Goal: Task Accomplishment & Management: Manage account settings

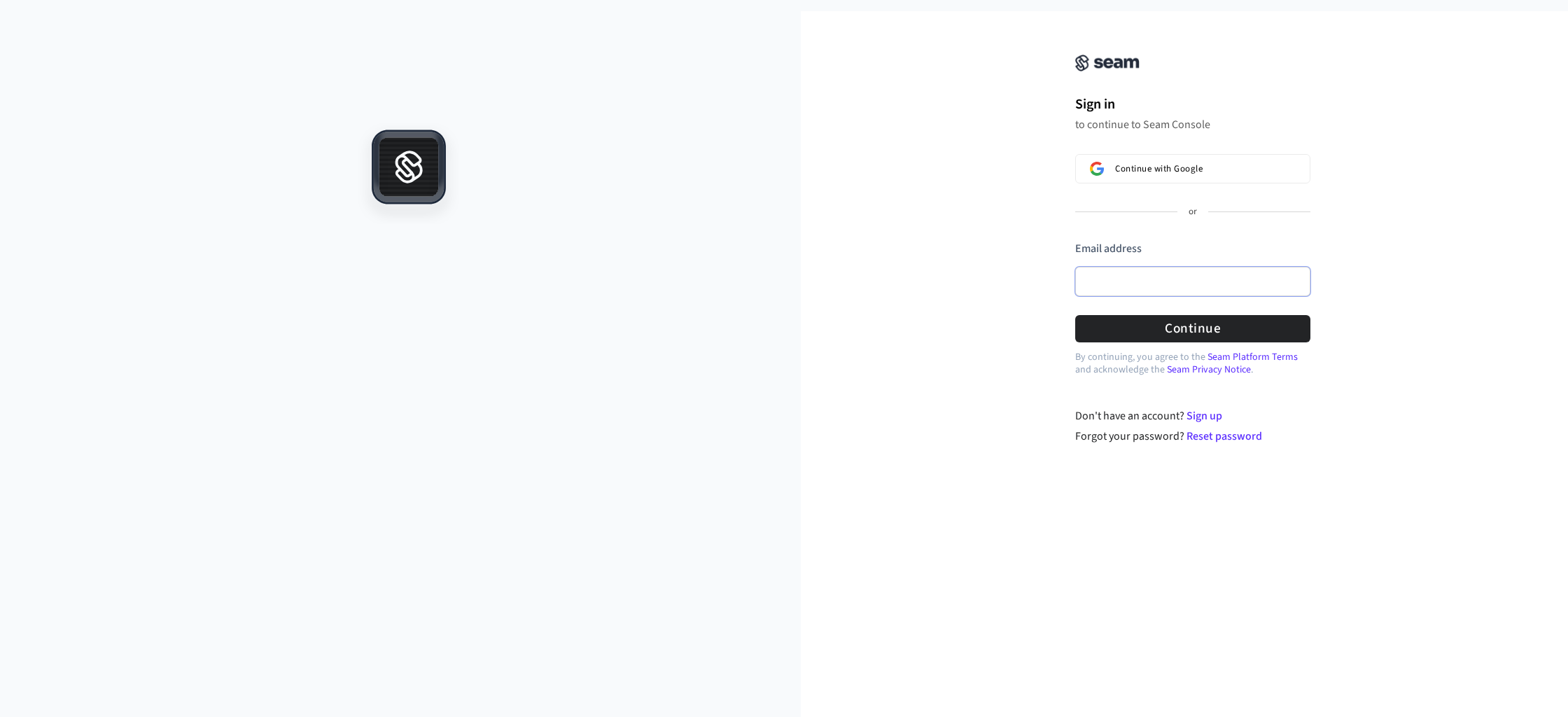
click at [1143, 273] on input "Email address" at bounding box center [1193, 281] width 235 height 30
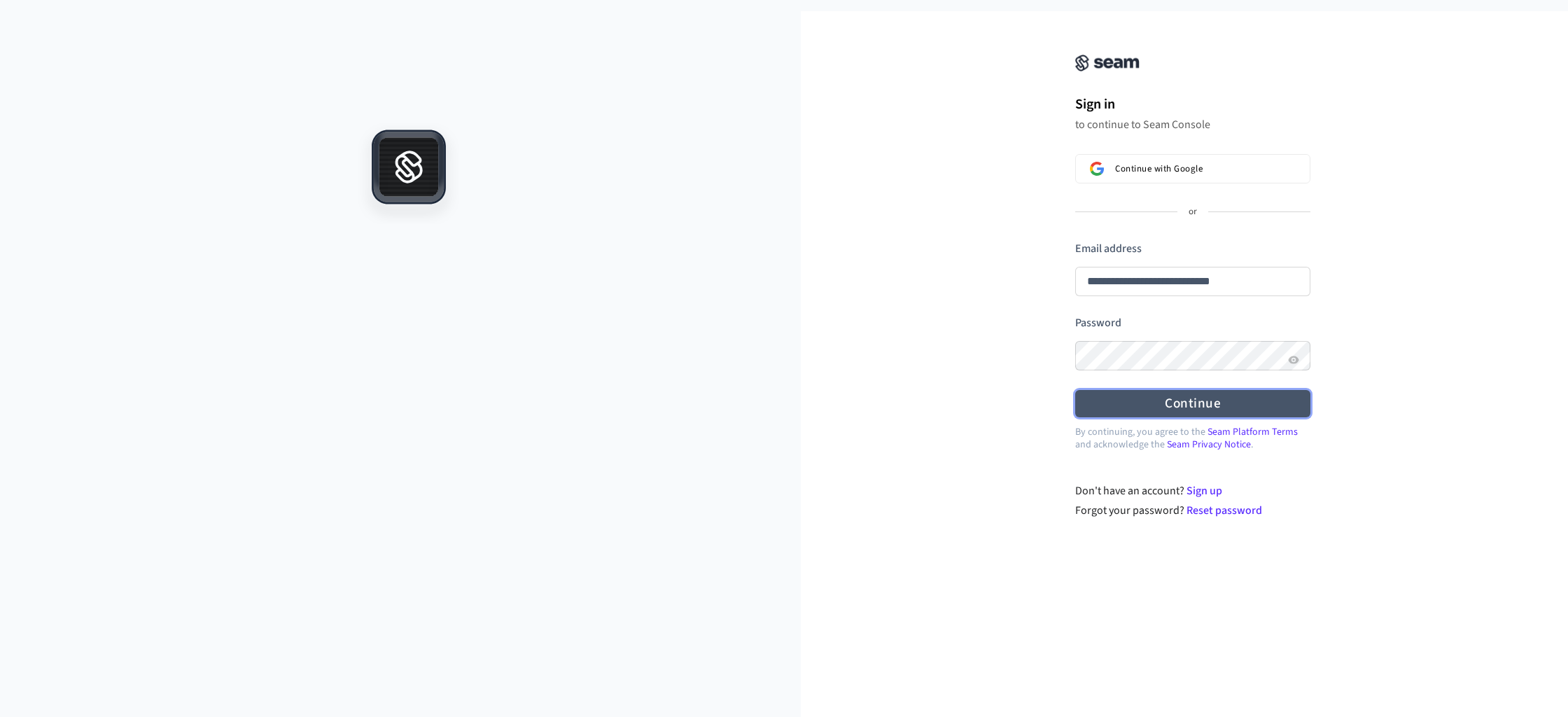
click at [1192, 409] on button "Continue" at bounding box center [1193, 404] width 235 height 27
type input "**********"
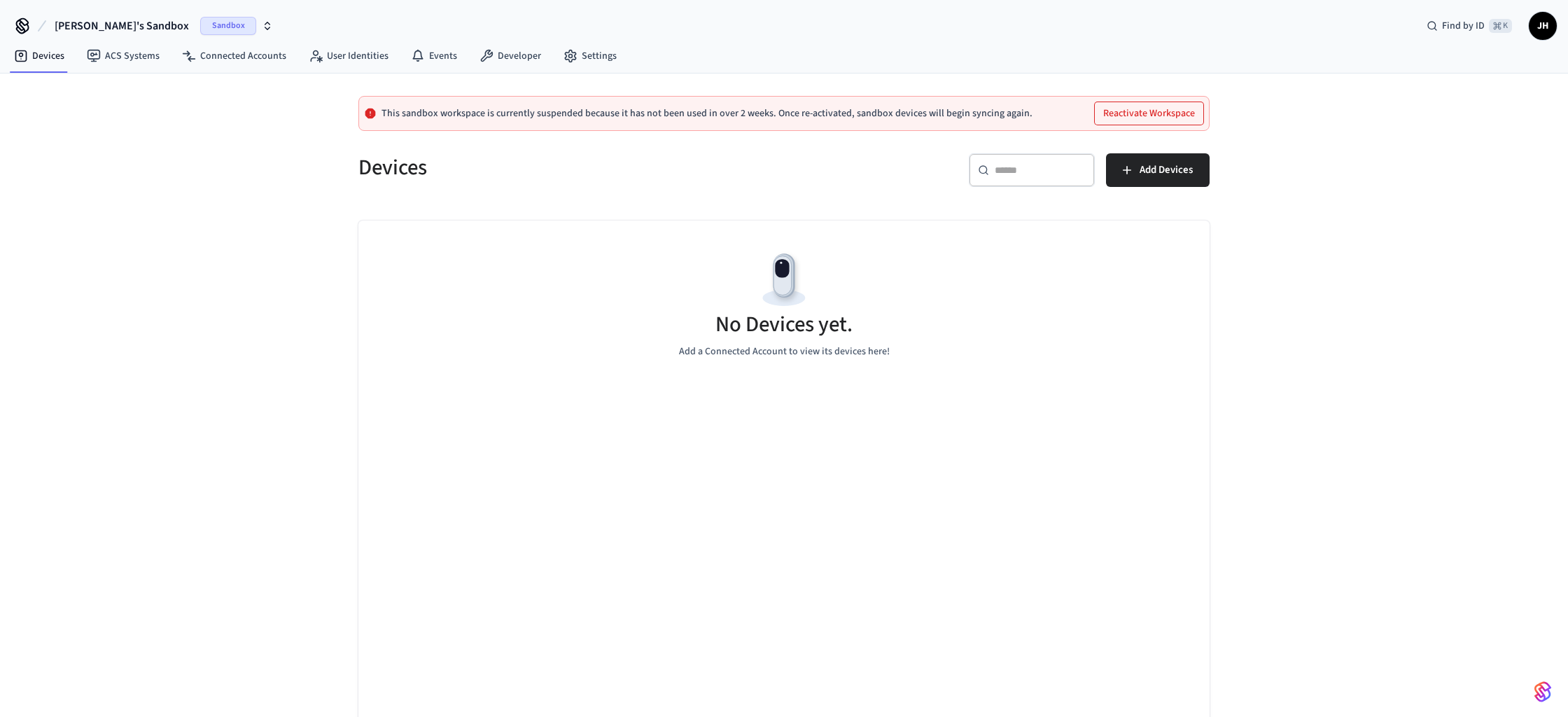
click at [226, 23] on span "Sandbox" at bounding box center [229, 26] width 56 height 18
click at [194, 117] on span "Production" at bounding box center [214, 117] width 56 height 18
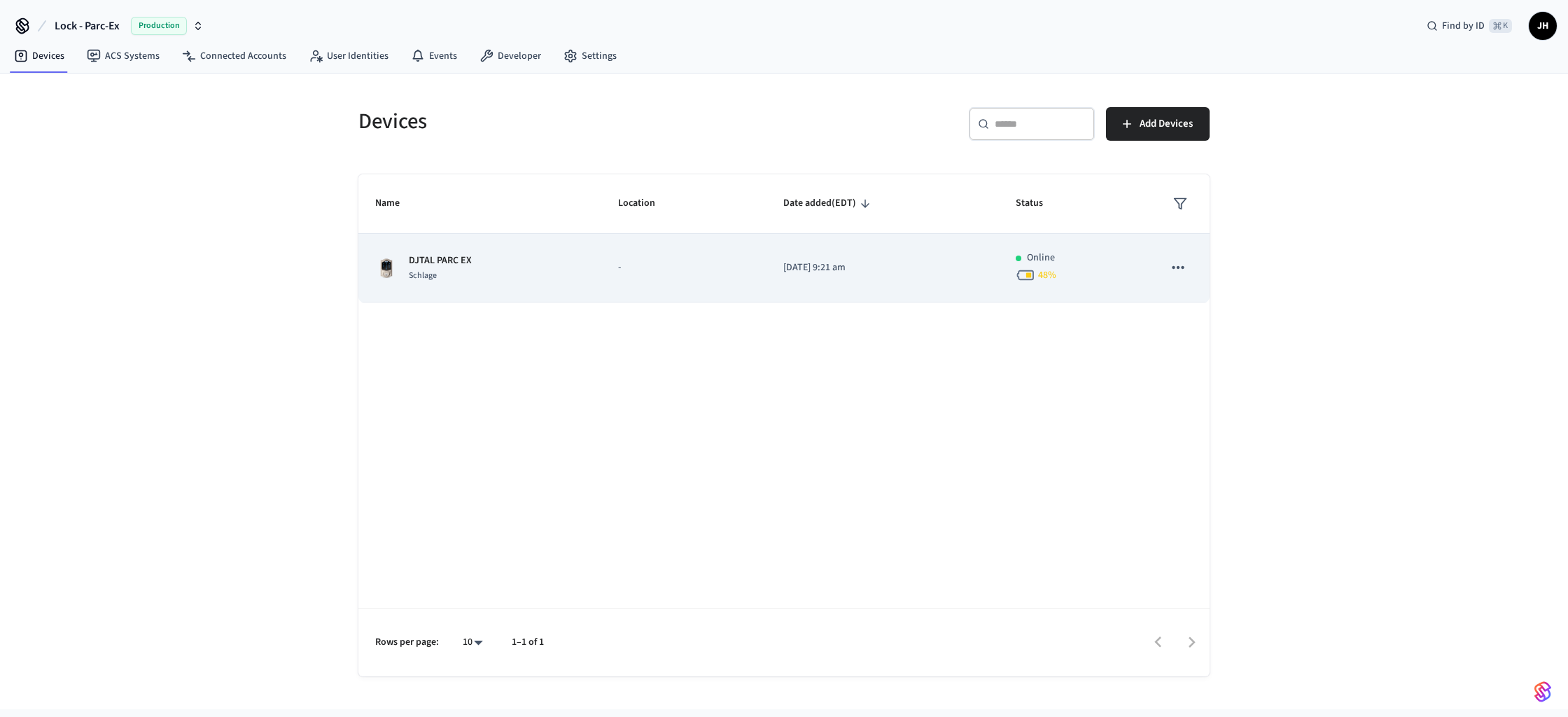
click at [1095, 273] on div "48 %" at bounding box center [1072, 276] width 114 height 20
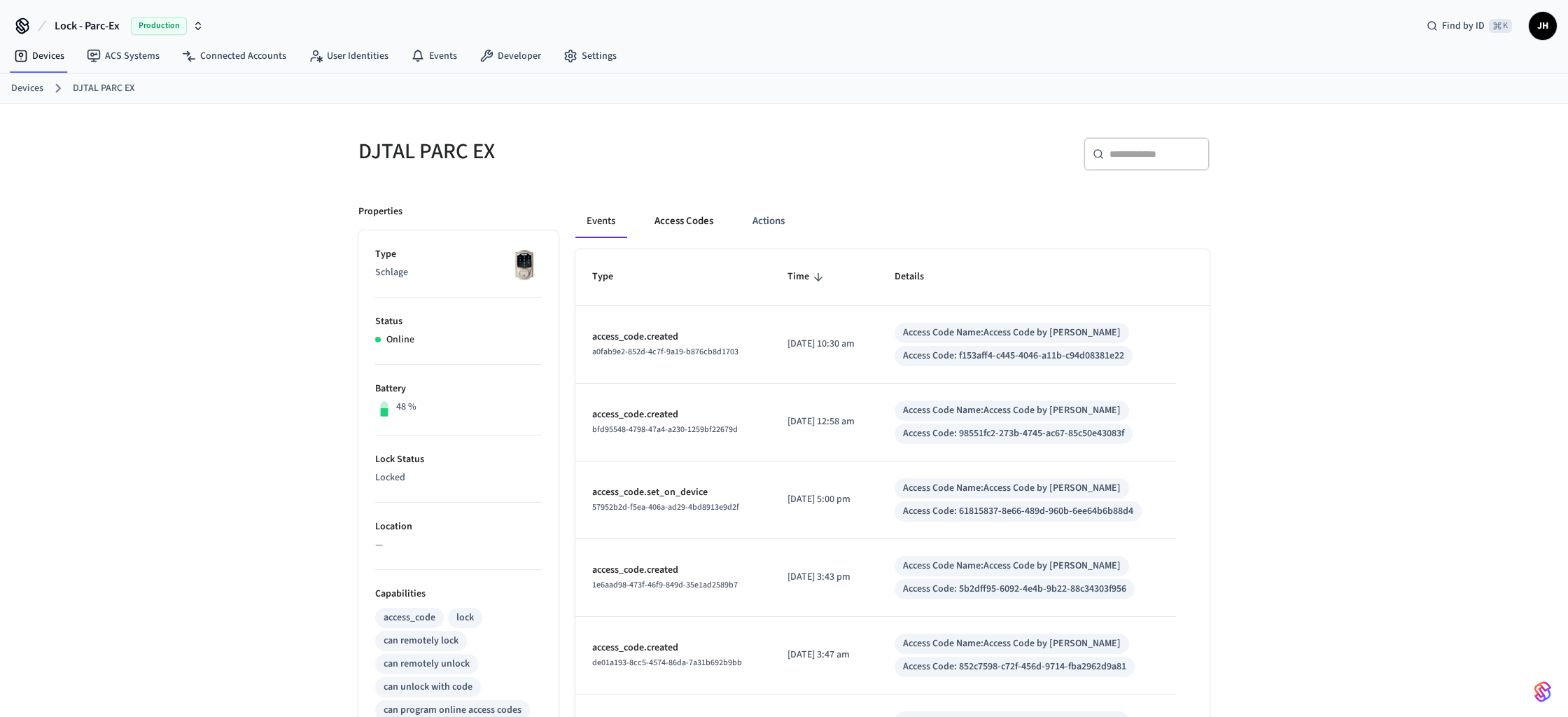
click at [677, 221] on button "Access Codes" at bounding box center [683, 221] width 81 height 33
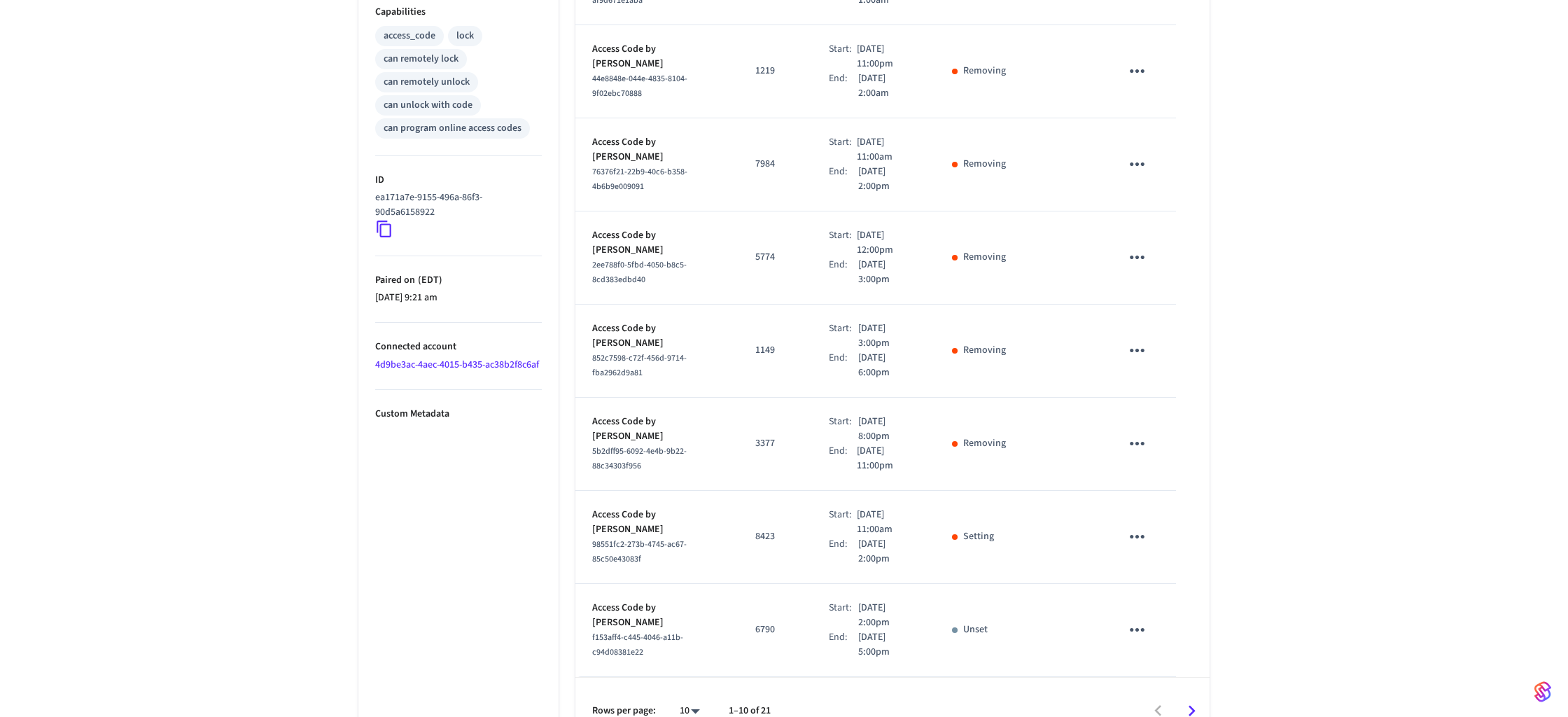
scroll to position [588, 0]
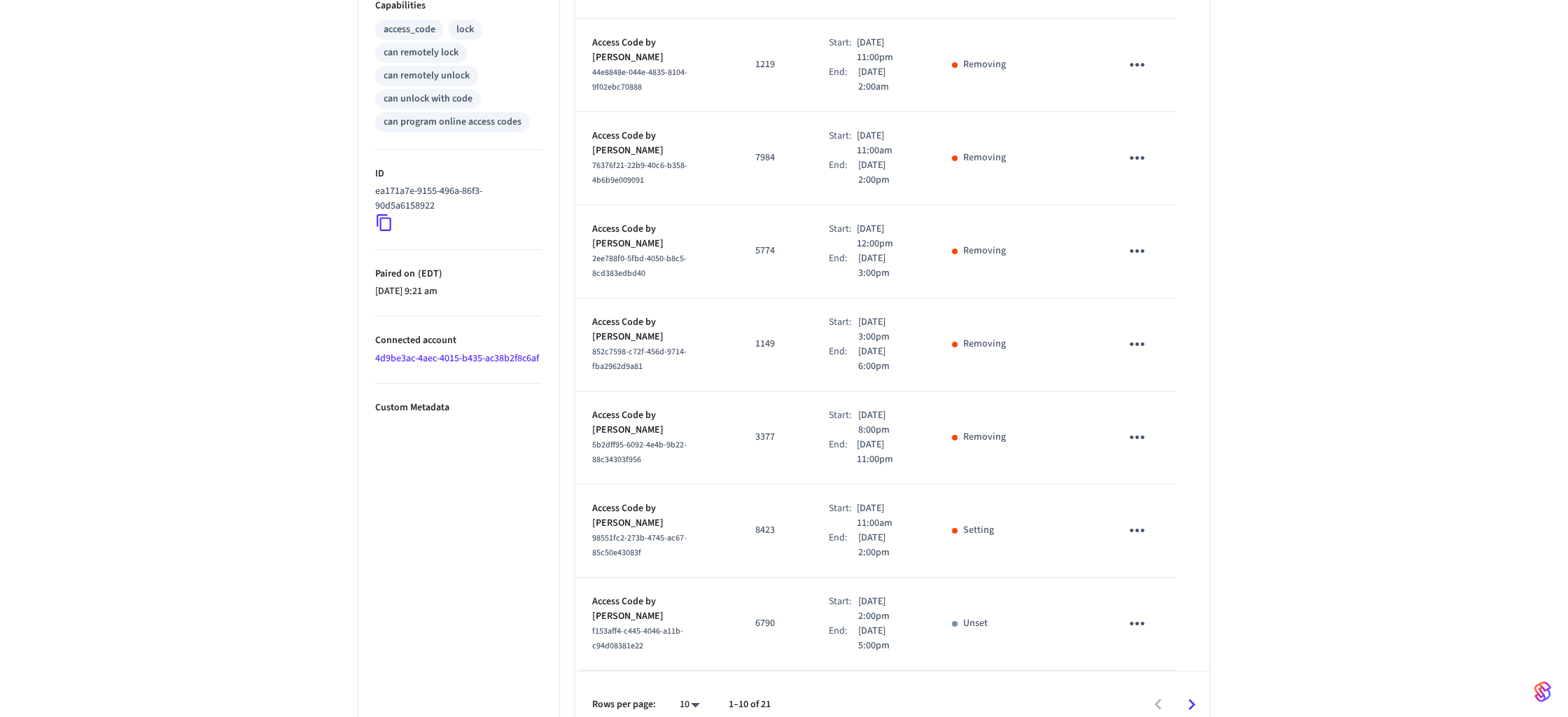
click at [1188, 700] on icon "Go to next page" at bounding box center [1191, 705] width 7 height 11
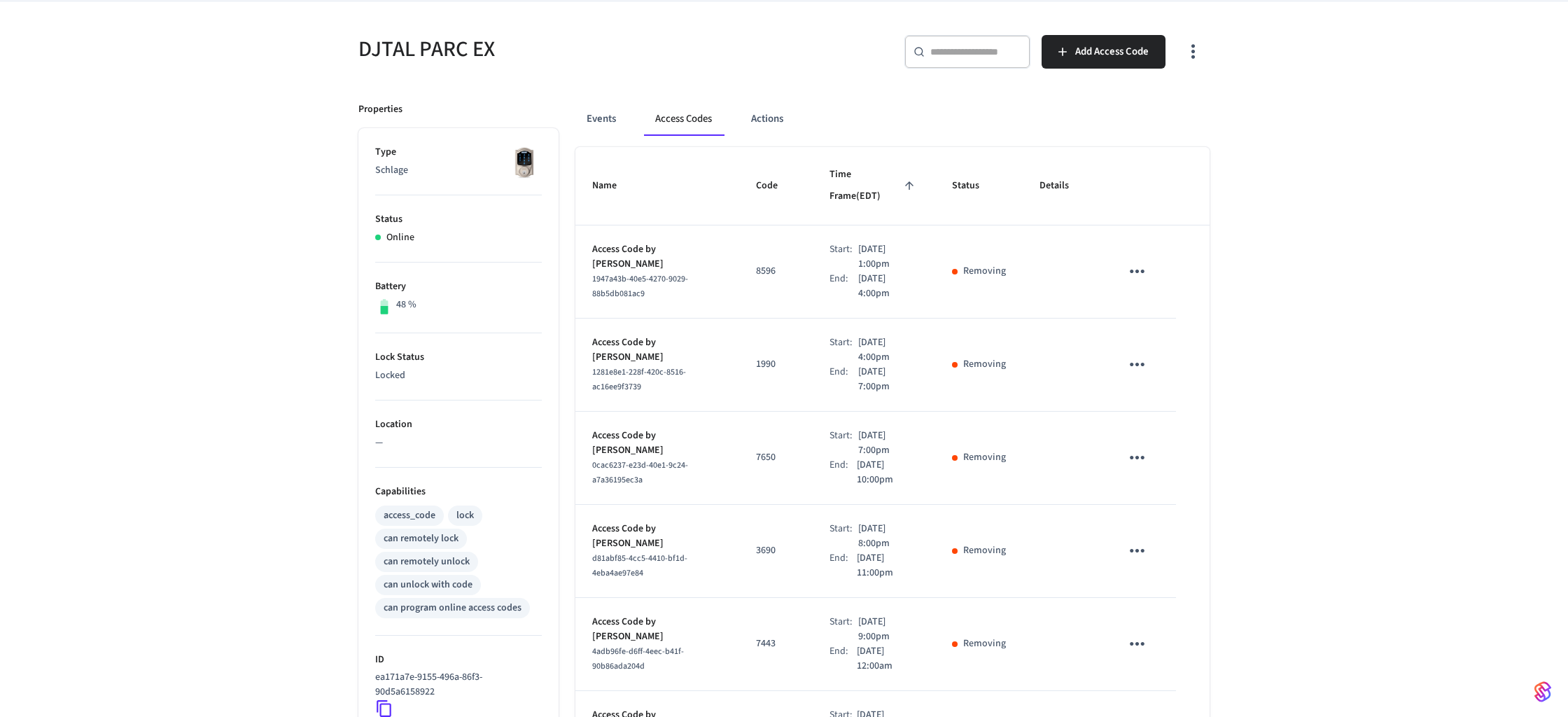
scroll to position [0, 0]
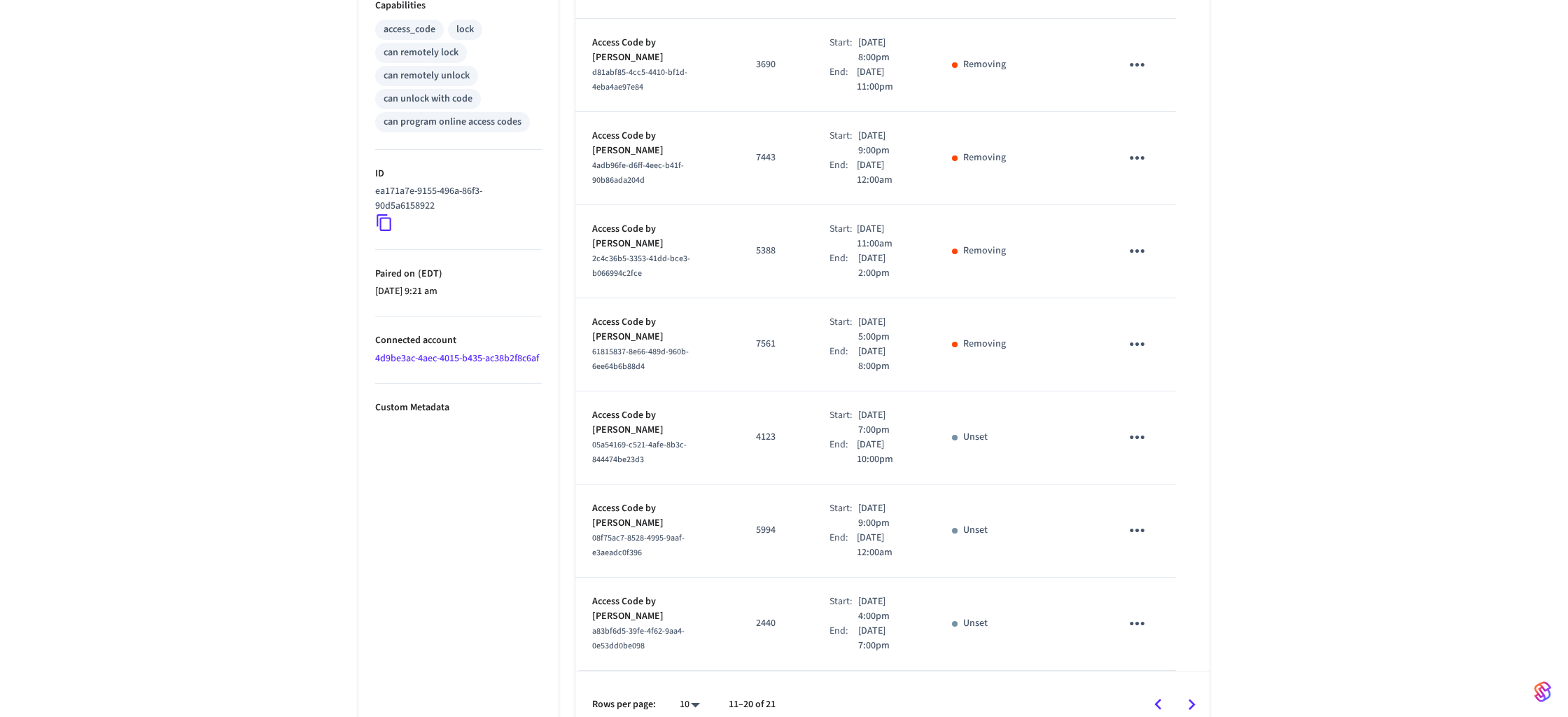
click at [1187, 688] on button "Go to next page" at bounding box center [1191, 704] width 33 height 33
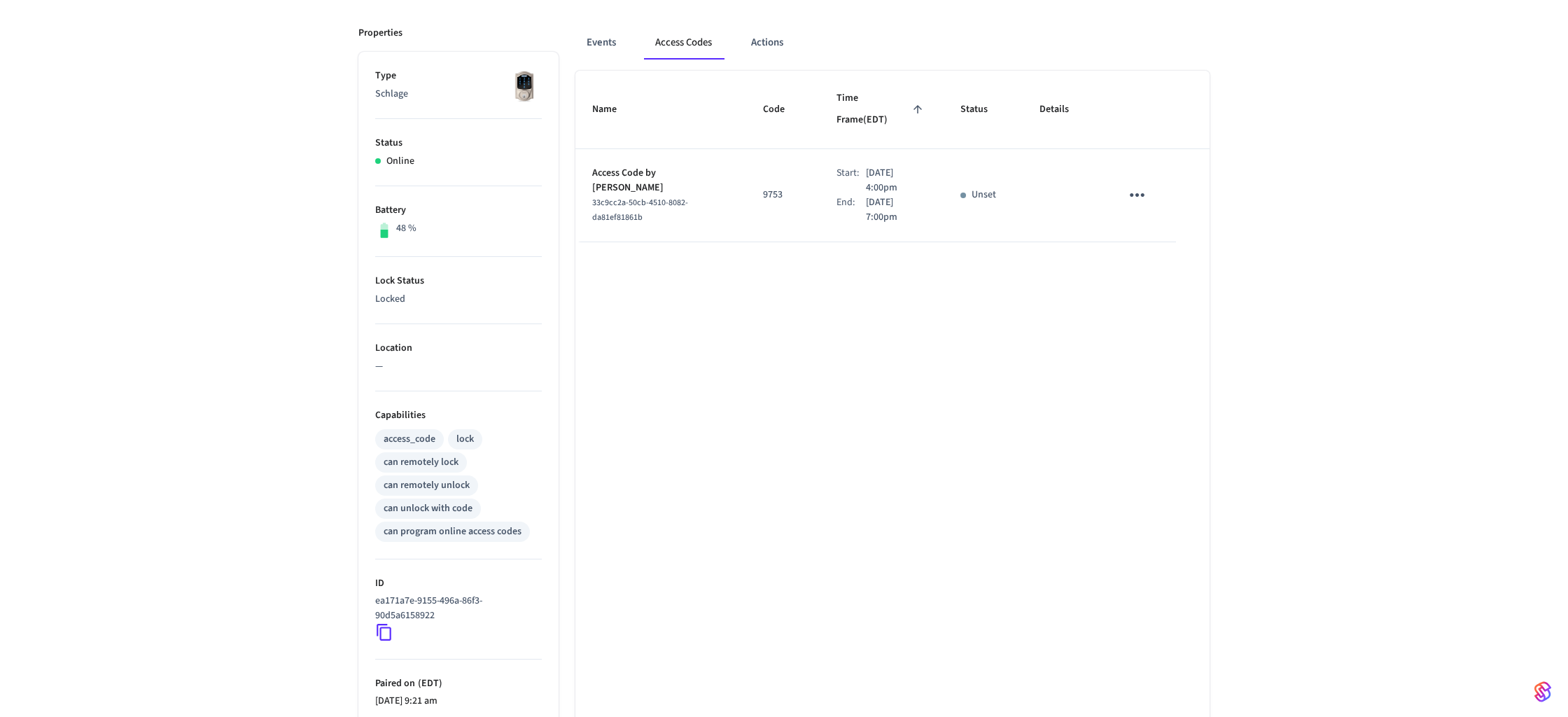
scroll to position [322, 0]
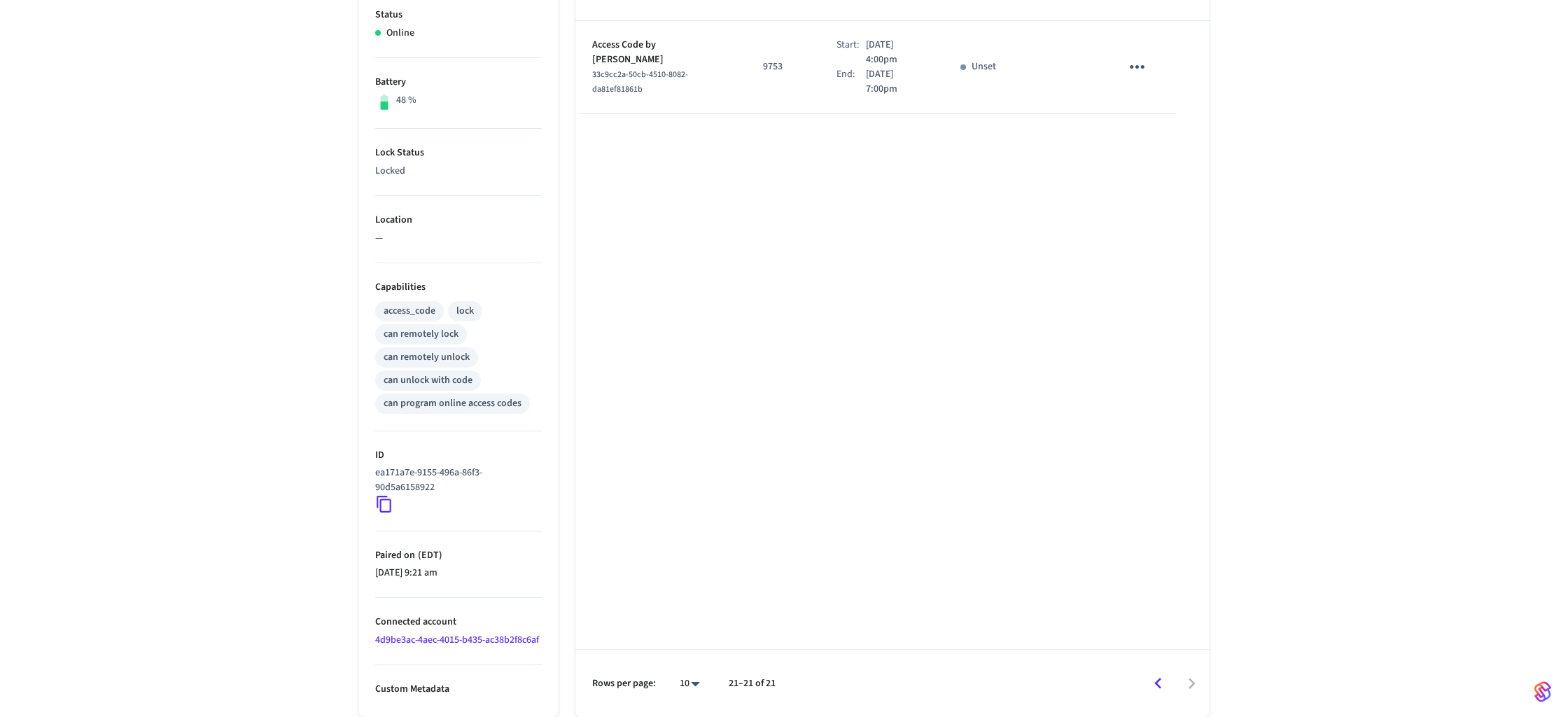
click at [1160, 680] on icon "Go to previous page" at bounding box center [1158, 684] width 22 height 22
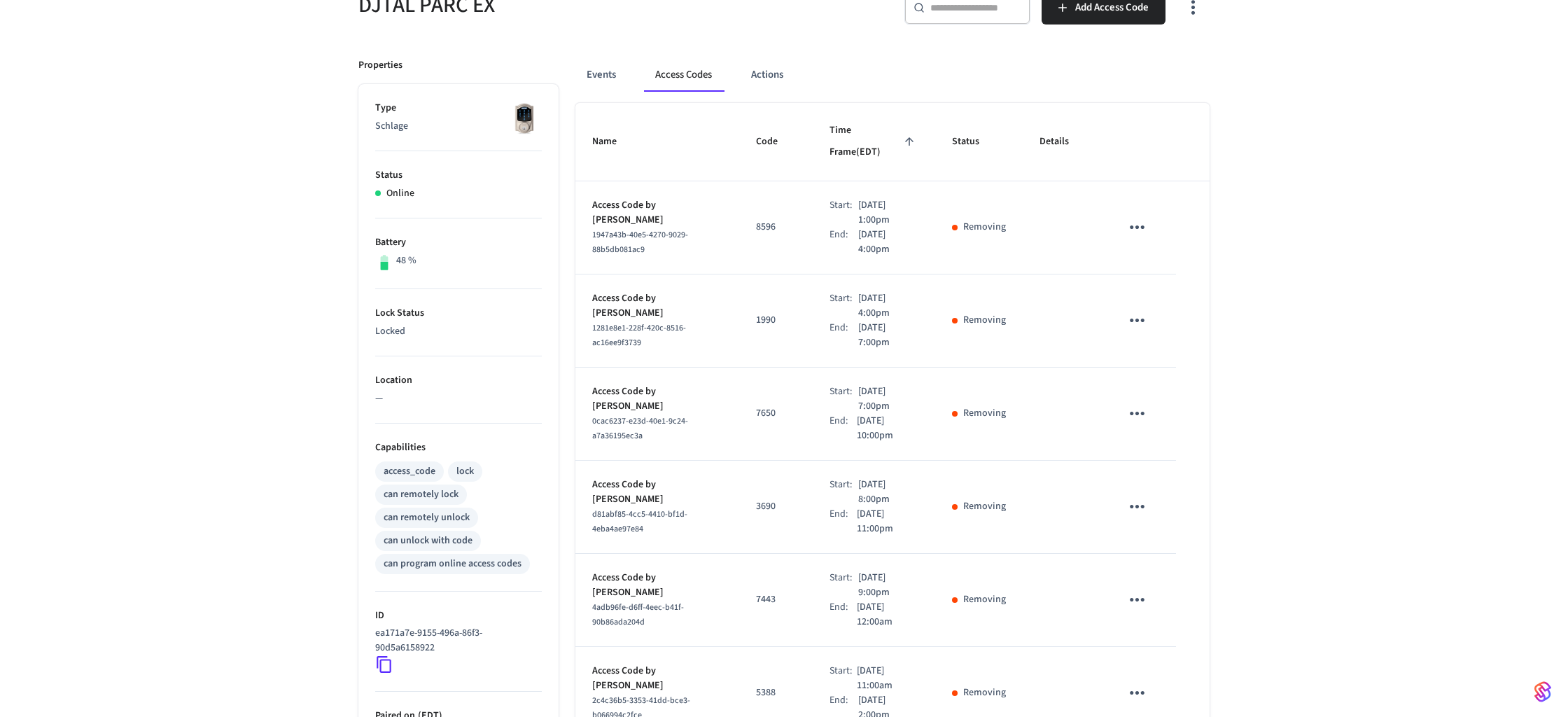
scroll to position [0, 0]
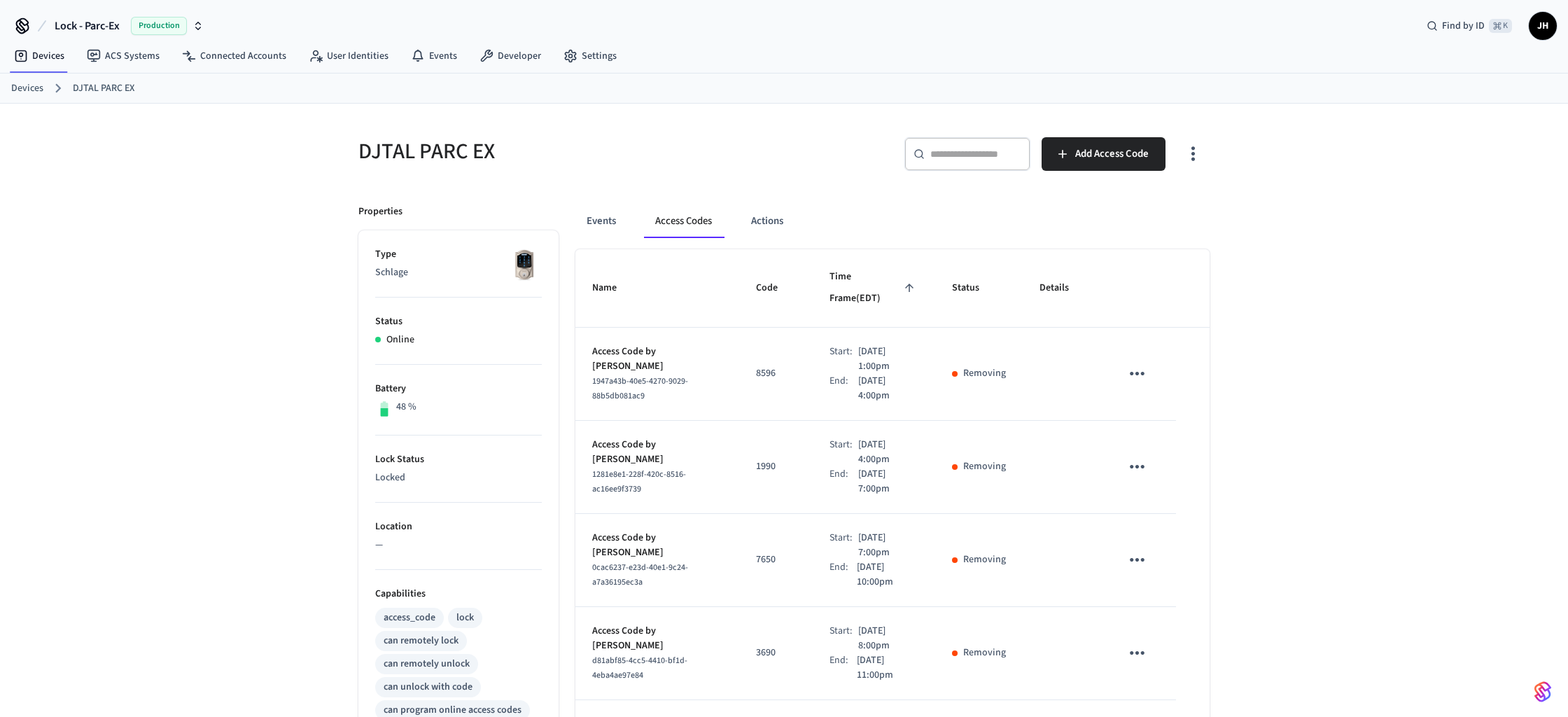
click at [973, 149] on input "text" at bounding box center [975, 154] width 91 height 14
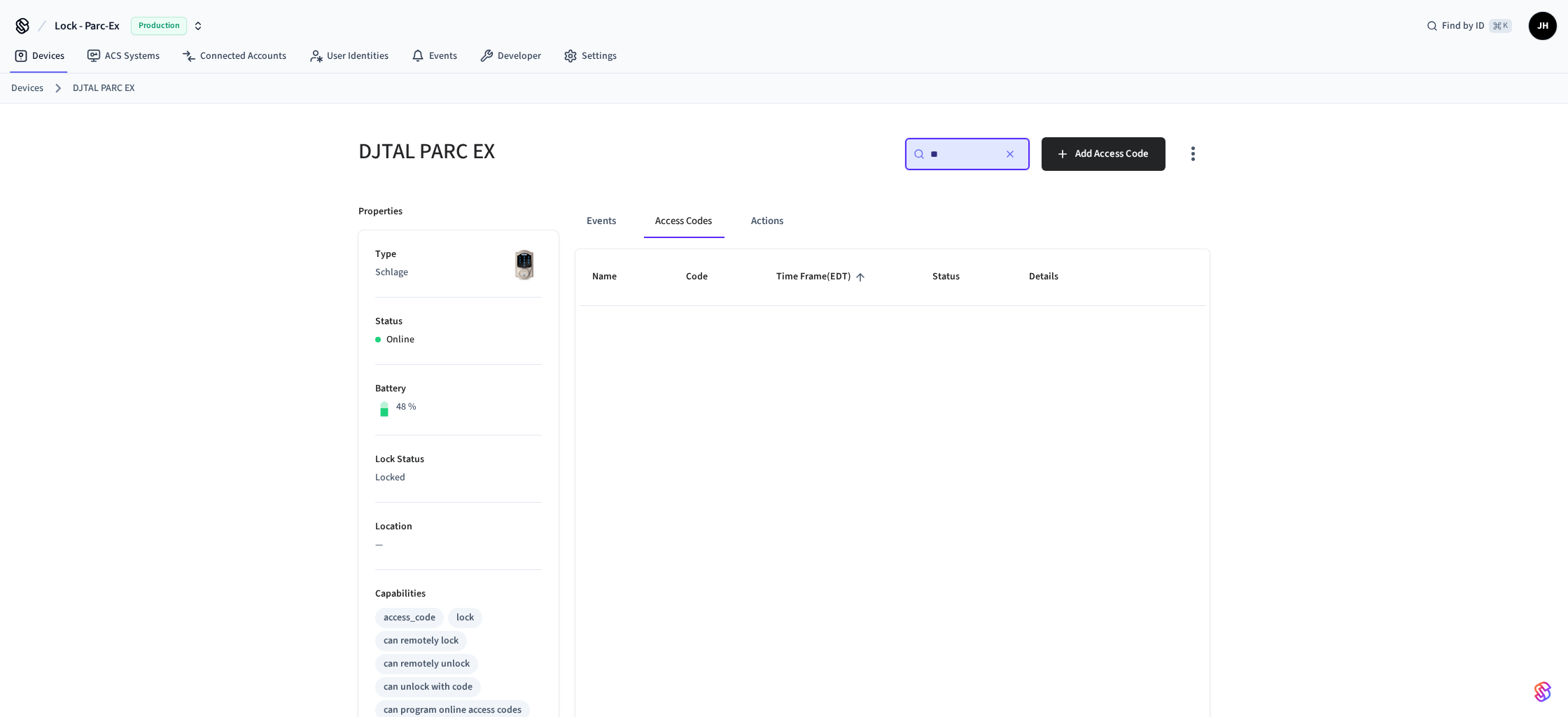
type input "*"
type input "**"
click at [599, 214] on button "Events" at bounding box center [601, 221] width 51 height 33
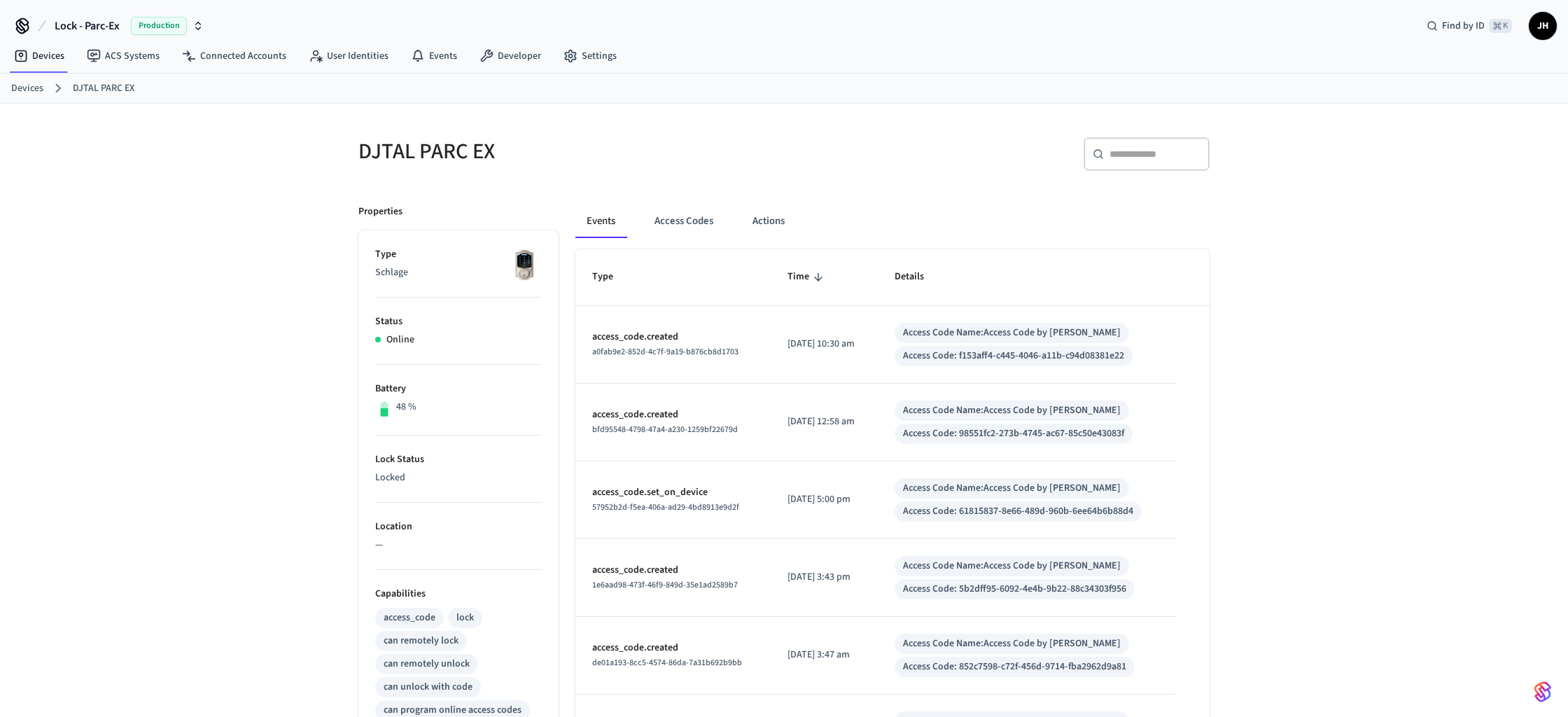
click at [676, 223] on button "Access Codes" at bounding box center [683, 221] width 81 height 33
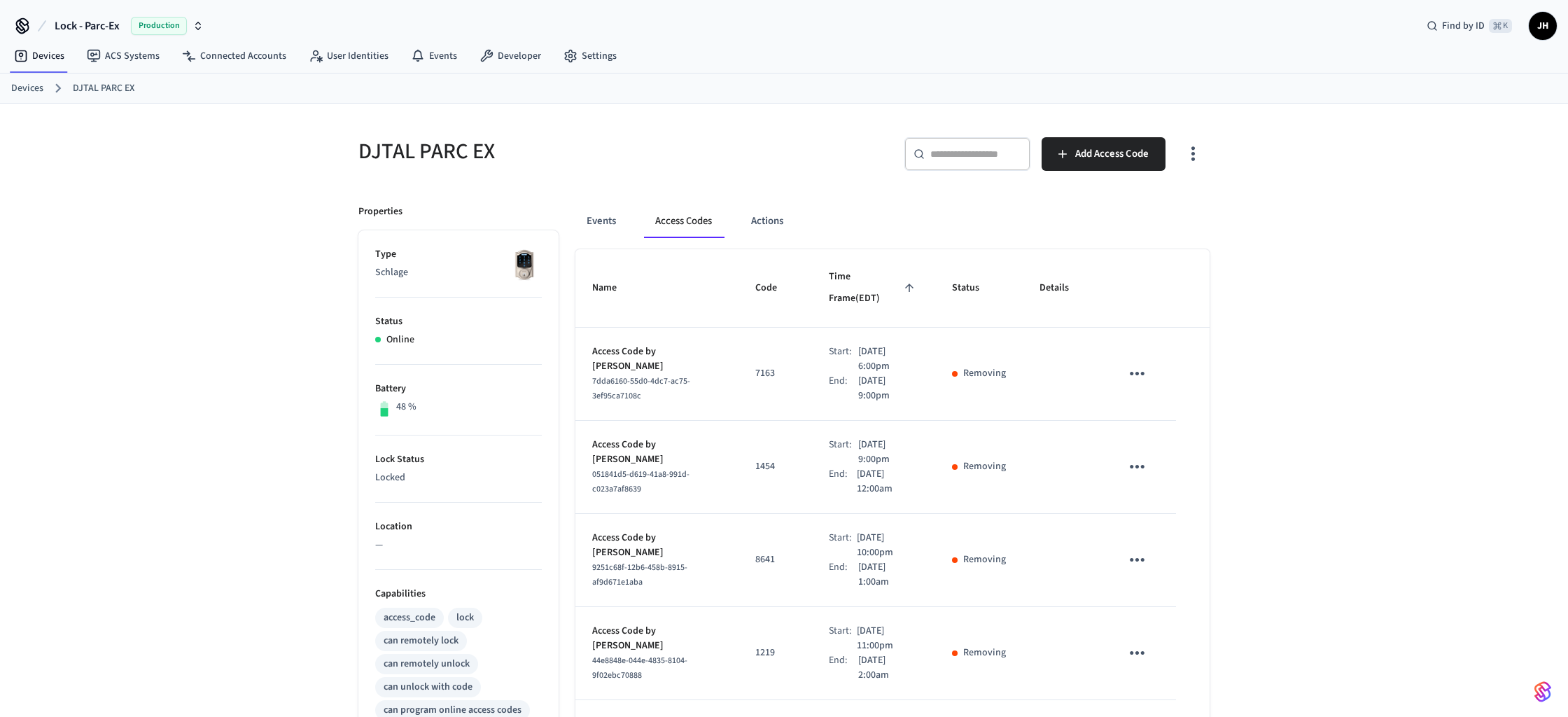
click at [973, 152] on input "text" at bounding box center [975, 154] width 91 height 14
type input "*"
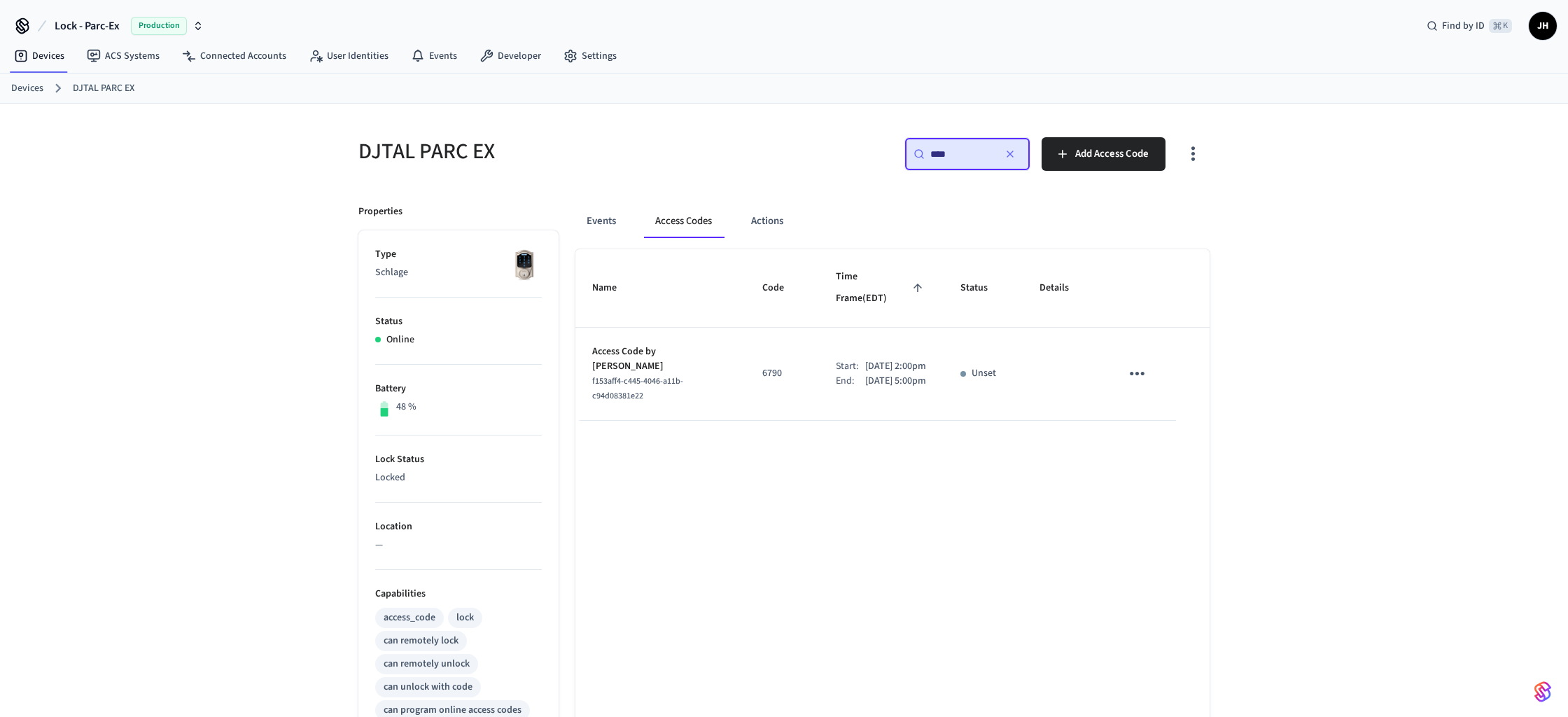
click at [1140, 372] on icon "sticky table" at bounding box center [1137, 373] width 14 height 4
click at [1292, 311] on div at bounding box center [784, 358] width 1568 height 717
click at [934, 154] on input "****" at bounding box center [961, 154] width 63 height 14
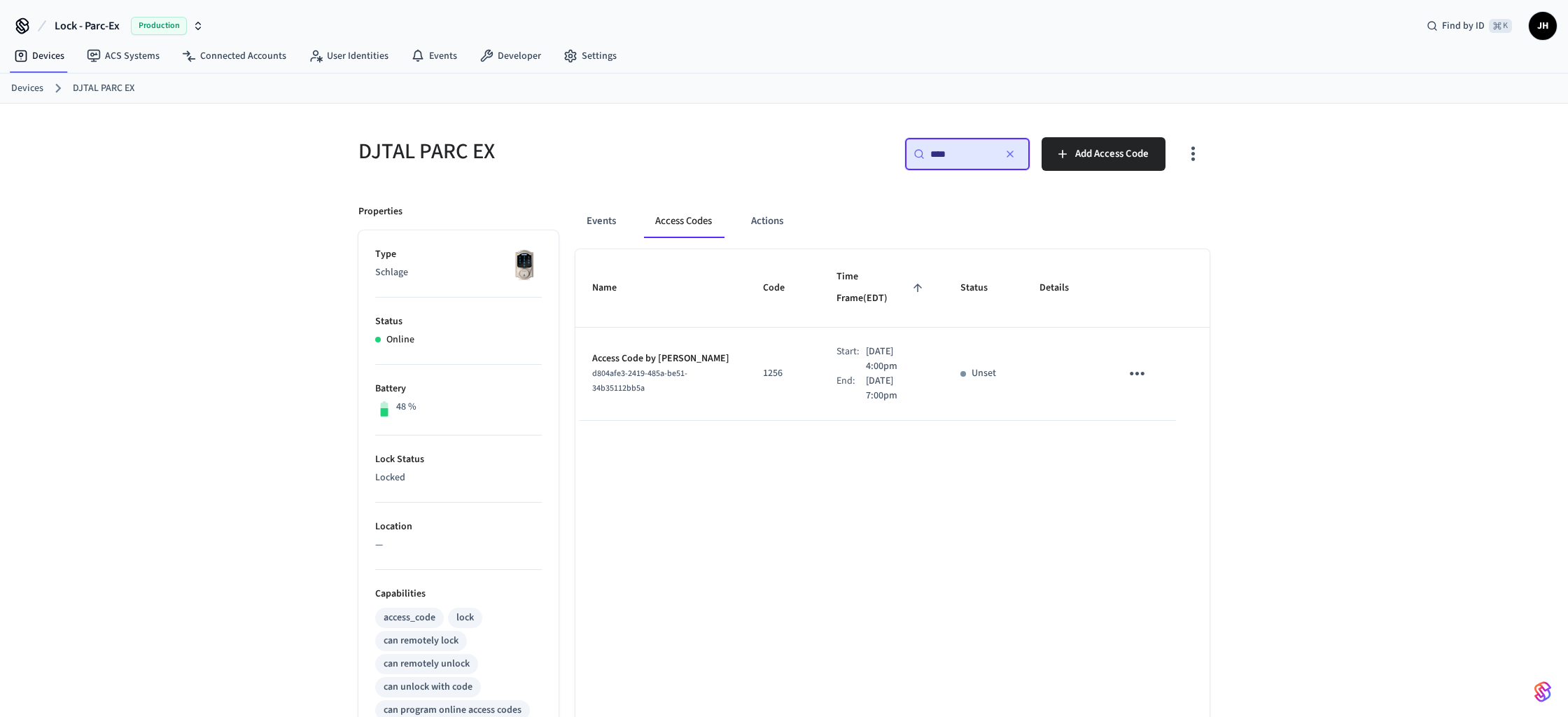
type input "****"
click at [961, 366] on div "Unset" at bounding box center [983, 373] width 45 height 14
click at [1325, 398] on div "DJTAL PARC EX ​ **** ​ Add Access Code Properties Type Schlage Status Online Ba…" at bounding box center [784, 563] width 1568 height 920
